Goal: Task Accomplishment & Management: Use online tool/utility

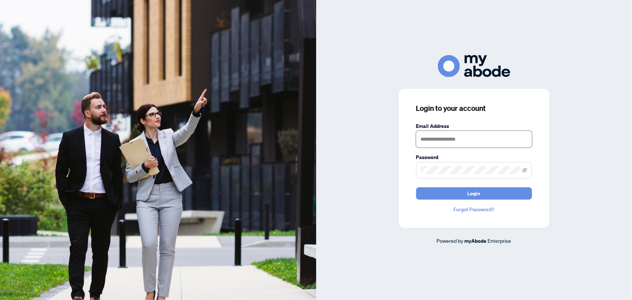
type input "**********"
click at [456, 191] on button "Login" at bounding box center [474, 193] width 116 height 12
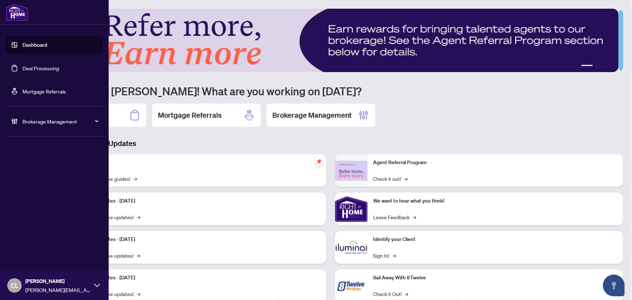
click at [26, 65] on link "Deal Processing" at bounding box center [40, 68] width 37 height 7
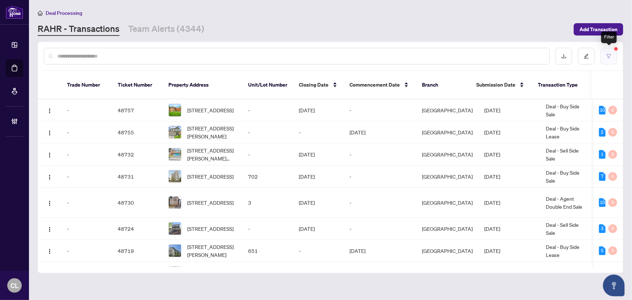
click at [614, 53] on button "button" at bounding box center [609, 56] width 17 height 17
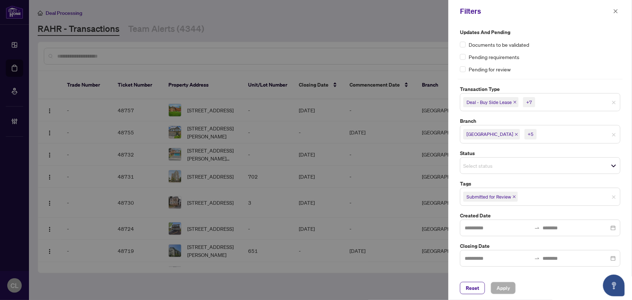
click at [515, 102] on icon "close" at bounding box center [515, 102] width 3 height 3
click at [482, 105] on input "search" at bounding box center [488, 101] width 51 height 9
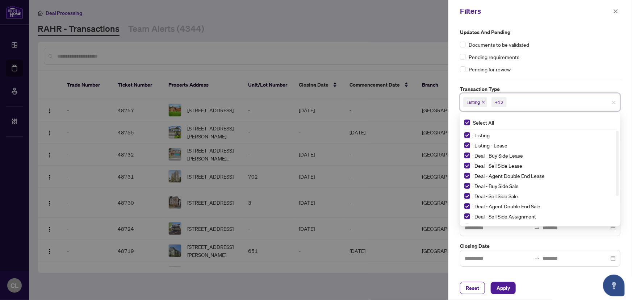
click at [471, 135] on div "Listing" at bounding box center [541, 135] width 152 height 9
click at [467, 134] on span "Select Listing" at bounding box center [468, 135] width 6 height 6
click at [465, 143] on span "Select Listing - Lease" at bounding box center [468, 145] width 6 height 6
click at [554, 62] on div "Updates and Pending Documents to be validated Pending requirements Pending for …" at bounding box center [540, 50] width 161 height 45
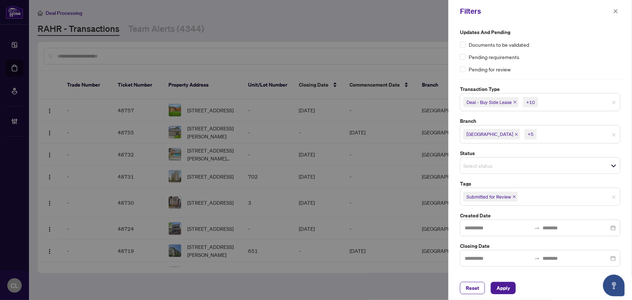
click at [538, 133] on input "search" at bounding box center [563, 134] width 51 height 9
click at [519, 140] on div "Select branch" at bounding box center [540, 133] width 161 height 17
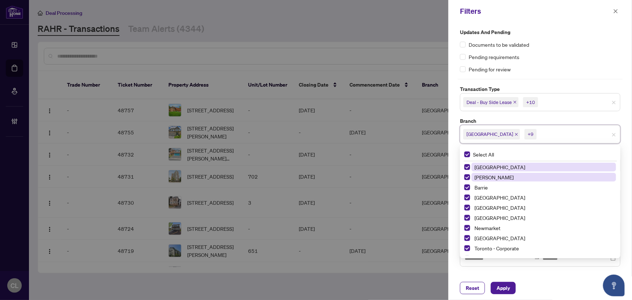
scroll to position [8, 0]
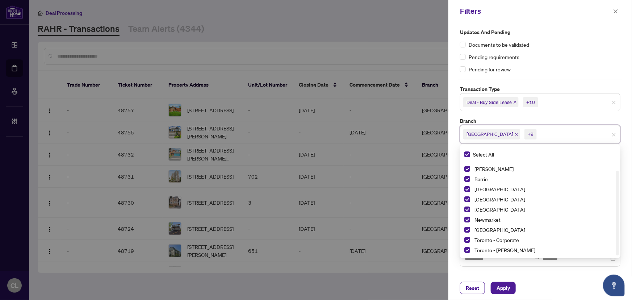
click at [418, 51] on div at bounding box center [316, 150] width 632 height 300
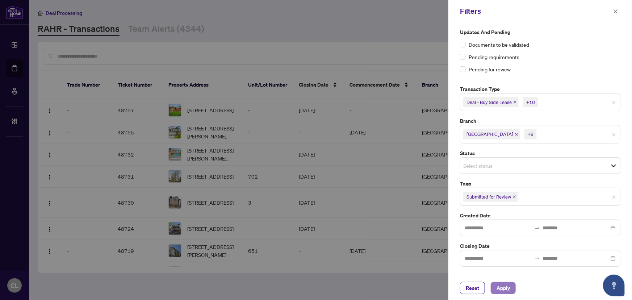
click at [508, 287] on span "Apply" at bounding box center [503, 288] width 13 height 12
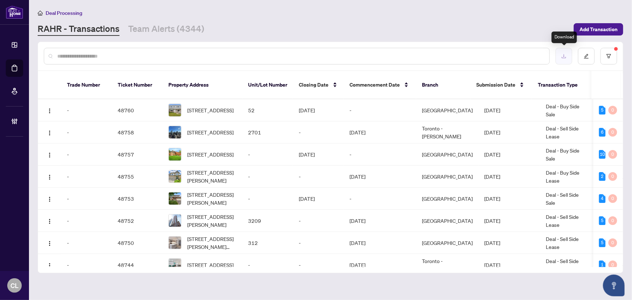
click at [564, 55] on icon "download" at bounding box center [564, 56] width 4 height 4
click at [586, 56] on icon "edit" at bounding box center [586, 56] width 5 height 5
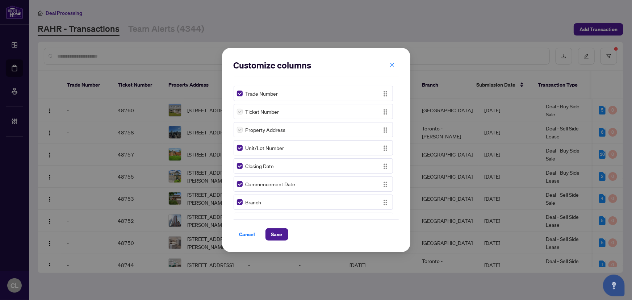
drag, startPoint x: 399, startPoint y: 103, endPoint x: 400, endPoint y: 118, distance: 14.9
click at [400, 118] on div "Customize columns Trade Number Ticket Number Property Address Unit/Lot Number C…" at bounding box center [316, 150] width 188 height 204
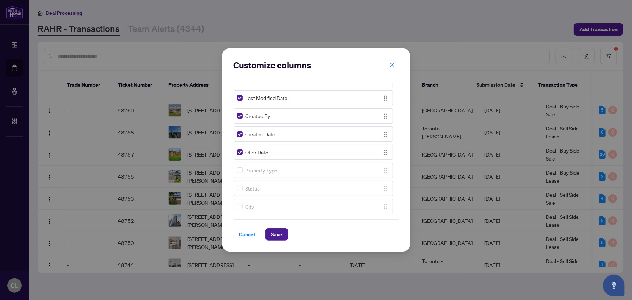
scroll to position [234, 0]
click at [392, 64] on icon "close" at bounding box center [392, 65] width 4 height 4
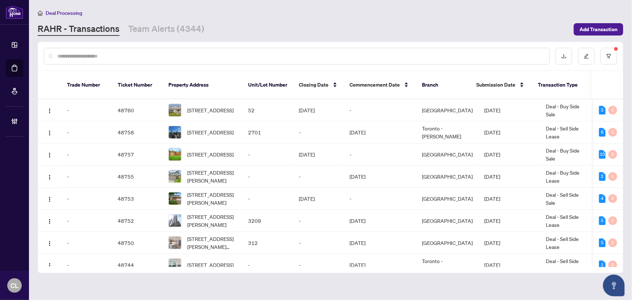
click at [169, 53] on input "text" at bounding box center [300, 56] width 487 height 8
paste input "*"
click at [169, 53] on input "text" at bounding box center [300, 56] width 487 height 8
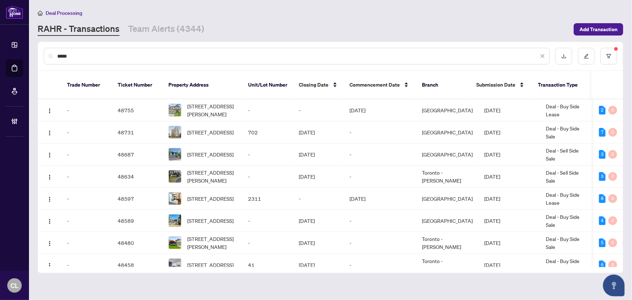
type input "*****"
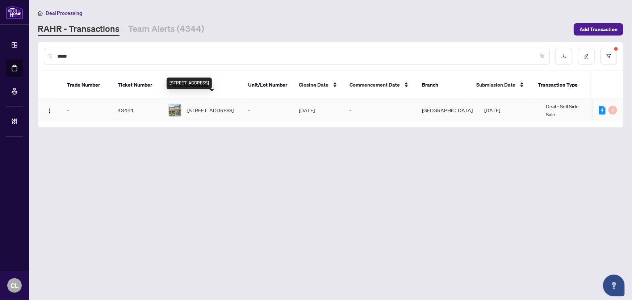
click at [207, 106] on span "166 Gardenpost Terr, Orleans, Ontario K4A 5G8, Canada" at bounding box center [210, 110] width 46 height 8
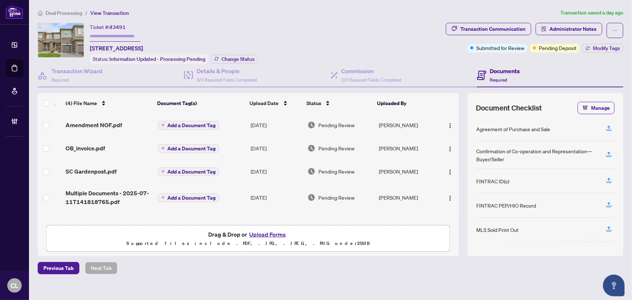
drag, startPoint x: 455, startPoint y: 161, endPoint x: 456, endPoint y: 134, distance: 27.2
click at [456, 134] on div "(4) File Name Document Tag(s) Upload Date Status Uploaded By Amendment NOF.pdf …" at bounding box center [331, 174] width 586 height 163
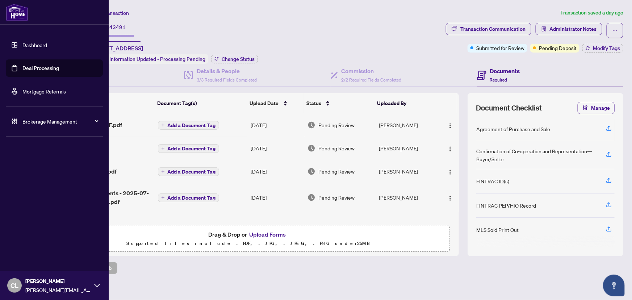
drag, startPoint x: 36, startPoint y: 70, endPoint x: 82, endPoint y: 66, distance: 45.4
click at [36, 70] on link "Deal Processing" at bounding box center [40, 68] width 37 height 7
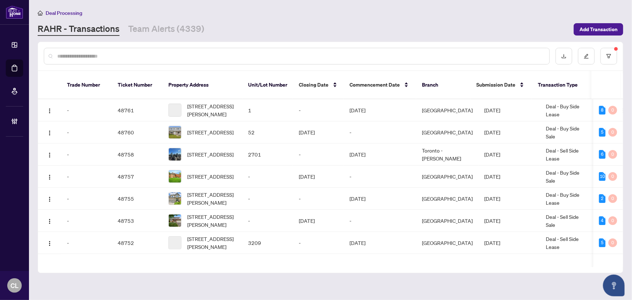
click at [125, 57] on input "text" at bounding box center [300, 56] width 487 height 8
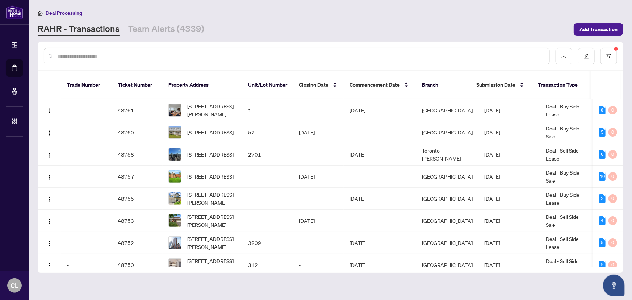
paste input "*****"
type input "*****"
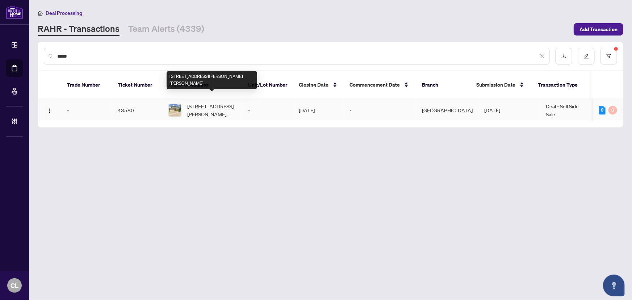
click at [196, 102] on span "104 Angus Glen Blvd, Markham, Ontario L6C 3B8, Canada" at bounding box center [211, 110] width 49 height 16
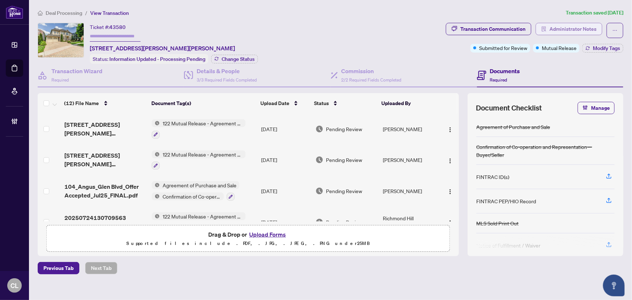
click at [554, 30] on span "Administrator Notes" at bounding box center [573, 29] width 47 height 12
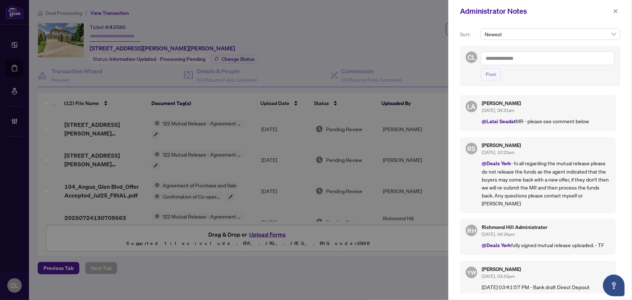
click at [390, 40] on div at bounding box center [316, 150] width 632 height 300
click at [615, 9] on icon "close" at bounding box center [616, 11] width 4 height 4
